Goal: Transaction & Acquisition: Purchase product/service

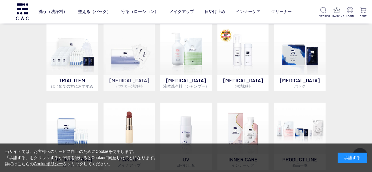
scroll to position [353, 0]
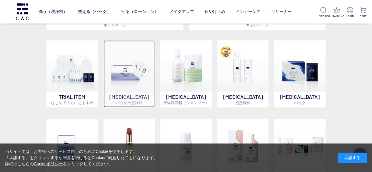
click at [129, 79] on img at bounding box center [130, 66] width 52 height 52
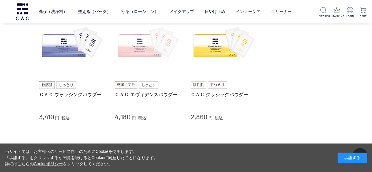
scroll to position [59, 0]
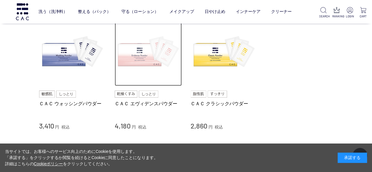
click at [138, 62] on img at bounding box center [148, 52] width 67 height 67
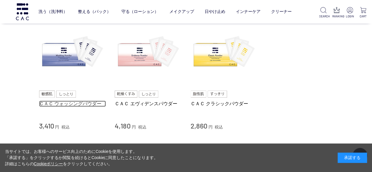
click at [81, 105] on link "ＣＡＣ ウォッシングパウダー" at bounding box center [72, 104] width 67 height 6
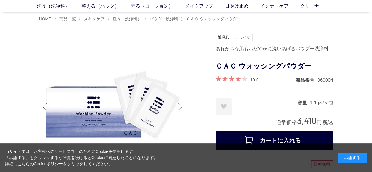
scroll to position [88, 0]
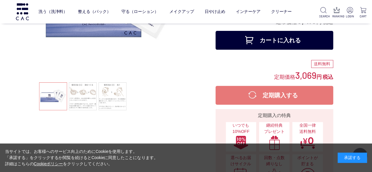
click at [299, 37] on button "カートに入れる" at bounding box center [275, 40] width 118 height 19
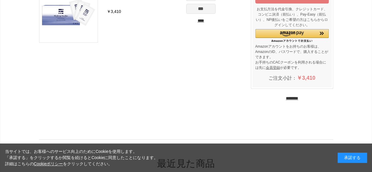
scroll to position [88, 0]
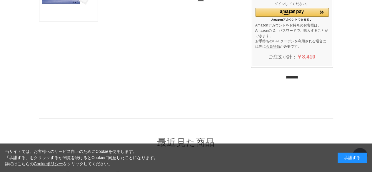
click at [291, 76] on input "********" at bounding box center [292, 77] width 12 height 6
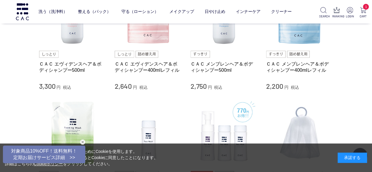
scroll to position [530, 0]
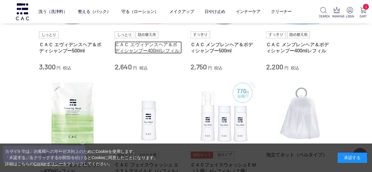
click at [149, 44] on link "ＣＡＣ エヴィデンスヘア＆ボディシャンプー400mlレフィル" at bounding box center [148, 47] width 67 height 13
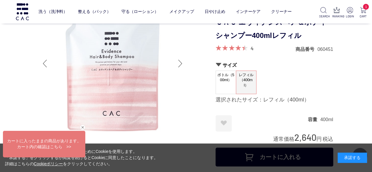
scroll to position [88, 0]
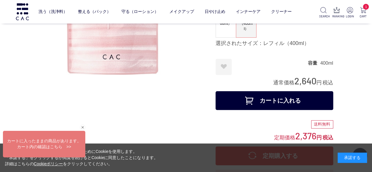
click at [298, 104] on button "カートに入れる" at bounding box center [275, 100] width 118 height 19
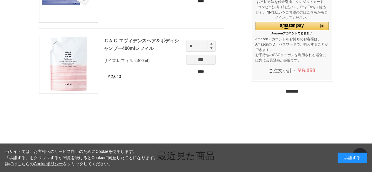
scroll to position [88, 0]
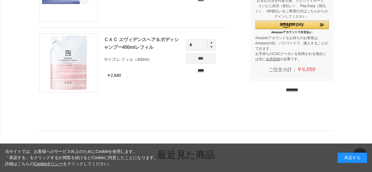
click at [286, 92] on input "********" at bounding box center [292, 90] width 12 height 6
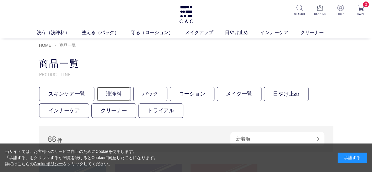
click at [115, 91] on link "洗浄料" at bounding box center [114, 94] width 34 height 14
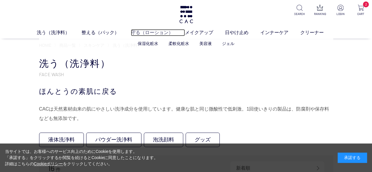
click at [137, 31] on link "守る（ローション）" at bounding box center [158, 32] width 54 height 7
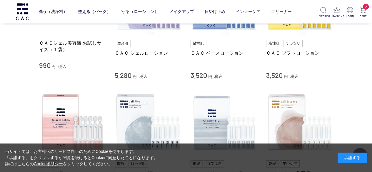
scroll to position [118, 0]
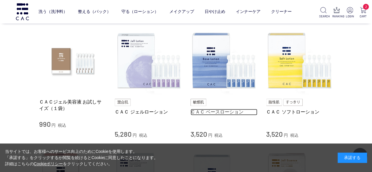
click at [219, 109] on link "ＣＡＣ ベースローション" at bounding box center [224, 112] width 67 height 6
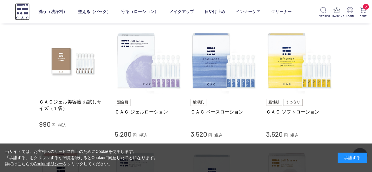
click at [19, 8] on img at bounding box center [22, 11] width 15 height 17
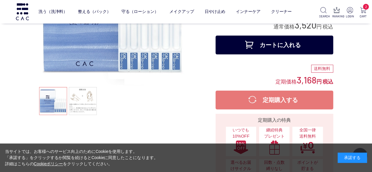
scroll to position [88, 0]
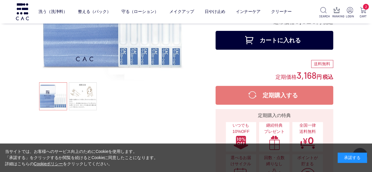
click at [288, 45] on button "カートに入れる" at bounding box center [275, 40] width 118 height 19
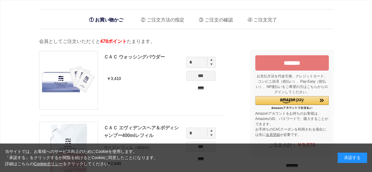
click at [295, 61] on input "*******" at bounding box center [292, 62] width 74 height 15
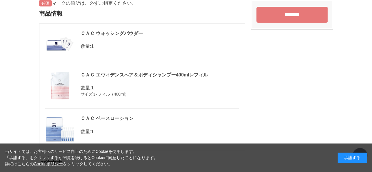
scroll to position [29, 0]
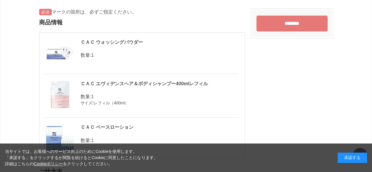
click at [95, 44] on div "ＣＡＣ ウォッシングパウダー" at bounding box center [142, 43] width 194 height 8
click at [61, 53] on img at bounding box center [59, 53] width 29 height 29
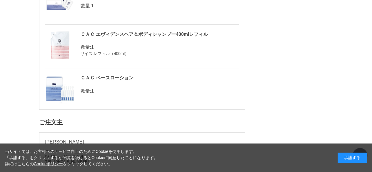
scroll to position [88, 0]
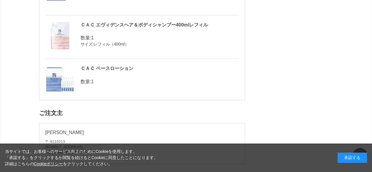
click at [90, 83] on p "数量: 1" at bounding box center [142, 81] width 194 height 7
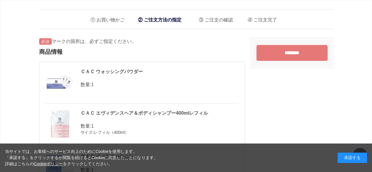
scroll to position [29, 0]
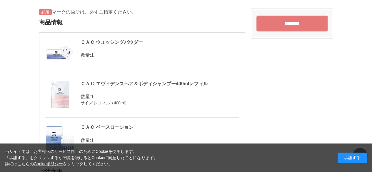
click at [96, 42] on div "ＣＡＣ ウォッシングパウダー" at bounding box center [142, 43] width 194 height 8
click at [45, 51] on img at bounding box center [59, 53] width 29 height 29
click at [85, 36] on div "ＣＡＣ ウォッシングパウダー 数量: 1 ＣＡＣ エヴィデンスヘア＆ボディシャンプー400mlレフィル 数量: 1 サイズ: レフィル（400ml） ＣＡＣ …" at bounding box center [142, 95] width 206 height 127
click at [125, 84] on div "ＣＡＣ エヴィデンスヘア＆ボディシャンプー400mlレフィル" at bounding box center [142, 84] width 194 height 8
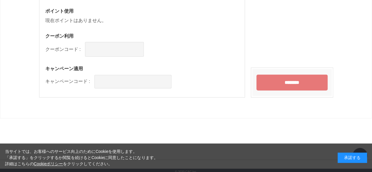
scroll to position [682, 0]
click at [271, 82] on input "********" at bounding box center [292, 82] width 71 height 16
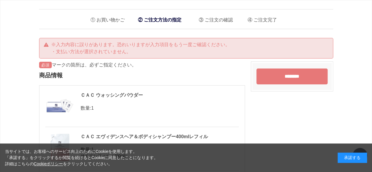
drag, startPoint x: 52, startPoint y: 77, endPoint x: 73, endPoint y: 52, distance: 31.7
click at [53, 77] on h2 "商品情報" at bounding box center [142, 76] width 206 height 14
click at [74, 52] on div "※入力内容に誤りがあります。恐れいりますが入力項目をもう一度ご確認ください。 ・支払い方法が選択されていません。" at bounding box center [186, 48] width 294 height 21
click at [112, 20] on li "お買い物かご" at bounding box center [105, 18] width 39 height 12
click at [97, 19] on li "お買い物かご" at bounding box center [105, 18] width 39 height 12
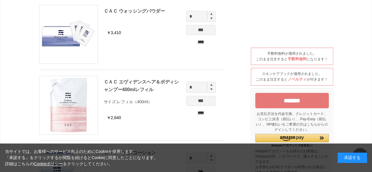
scroll to position [88, 0]
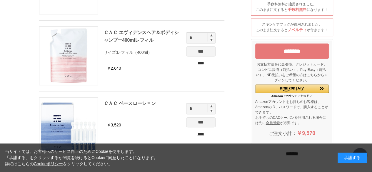
click at [211, 36] on img at bounding box center [211, 35] width 2 height 2
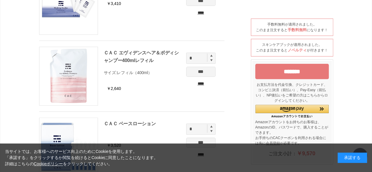
scroll to position [59, 0]
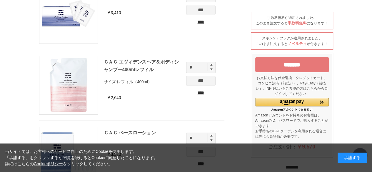
click at [211, 70] on img at bounding box center [211, 69] width 2 height 3
type input "*"
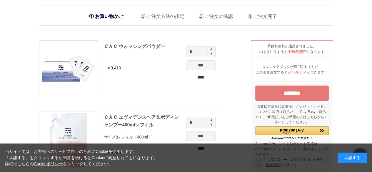
scroll to position [0, 0]
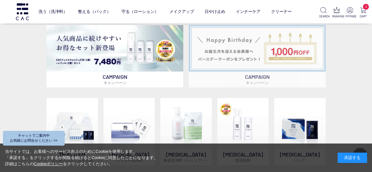
scroll to position [294, 0]
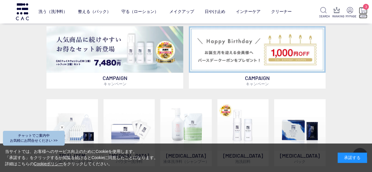
click at [367, 8] on span "3" at bounding box center [366, 7] width 6 height 6
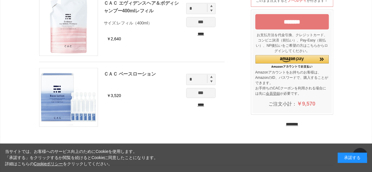
scroll to position [59, 0]
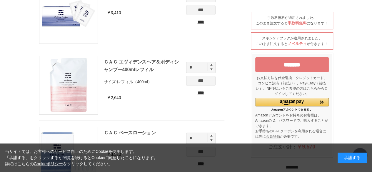
click at [211, 64] on img at bounding box center [211, 65] width 2 height 2
type input "*"
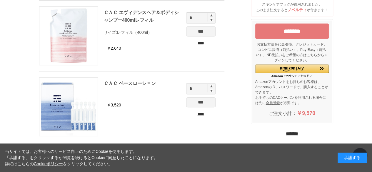
scroll to position [118, 0]
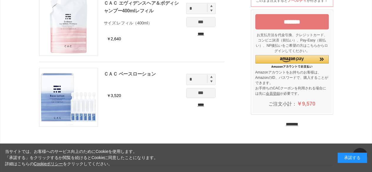
click at [306, 25] on input "*******" at bounding box center [292, 21] width 74 height 15
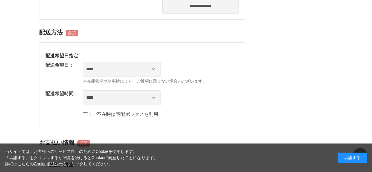
scroll to position [324, 0]
click at [153, 95] on select "**** *** ****** ****** ****** ******" at bounding box center [122, 97] width 78 height 15
click at [155, 94] on select "**** *** ****** ****** ****** ******" at bounding box center [122, 97] width 78 height 15
select select "**"
click at [83, 90] on select "**** *** ****** ****** ****** ******" at bounding box center [122, 97] width 78 height 15
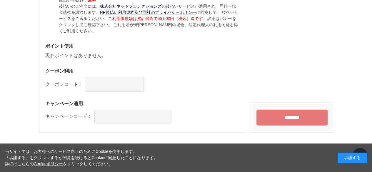
scroll to position [618, 0]
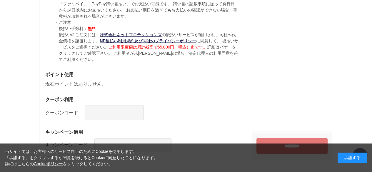
click at [280, 140] on input "********" at bounding box center [292, 146] width 71 height 16
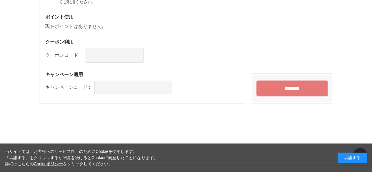
scroll to position [682, 0]
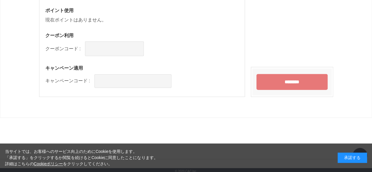
click at [281, 80] on input "********" at bounding box center [292, 82] width 71 height 16
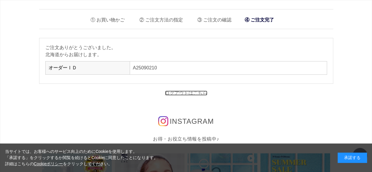
click at [206, 93] on link "ログアウトはこちら" at bounding box center [186, 93] width 42 height 5
